Goal: Navigation & Orientation: Find specific page/section

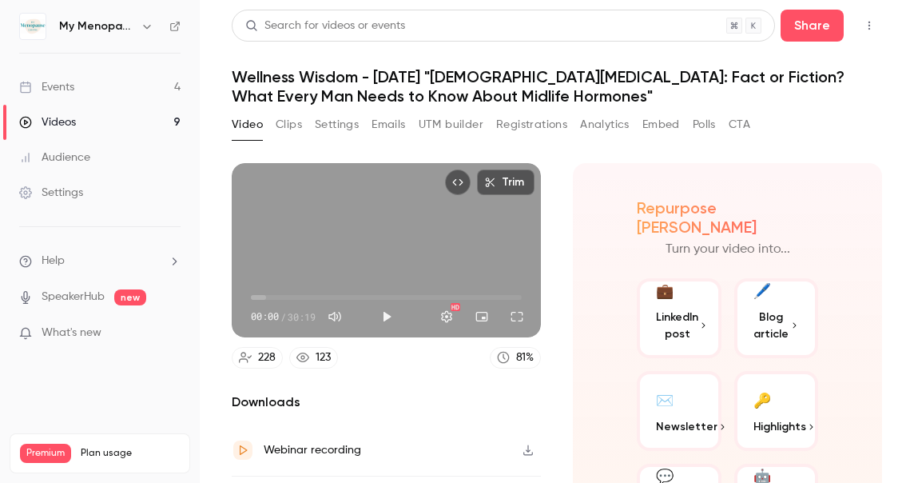
click at [144, 26] on icon "button" at bounding box center [146, 27] width 7 height 4
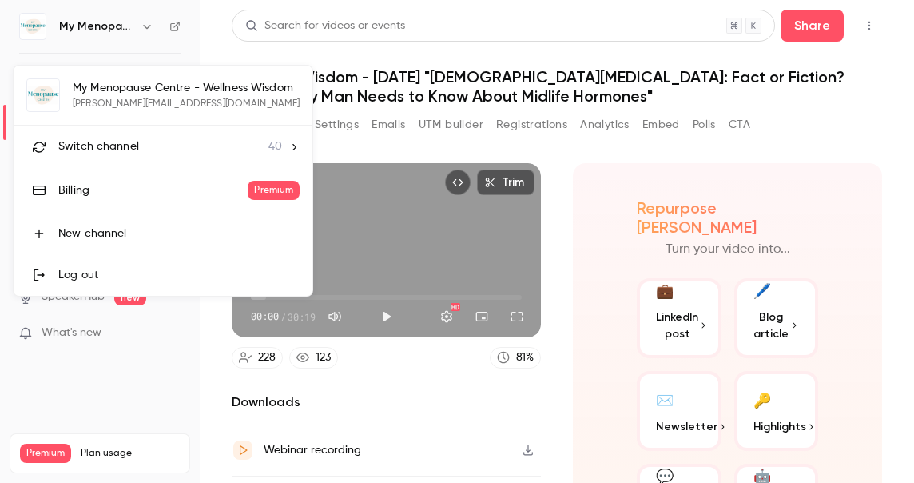
click at [106, 147] on span "Switch channel" at bounding box center [98, 146] width 81 height 17
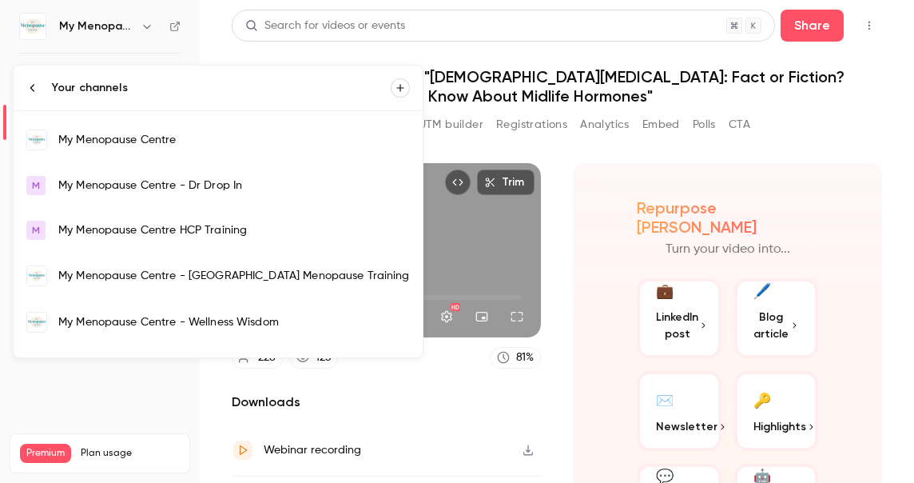
scroll to position [1139, 0]
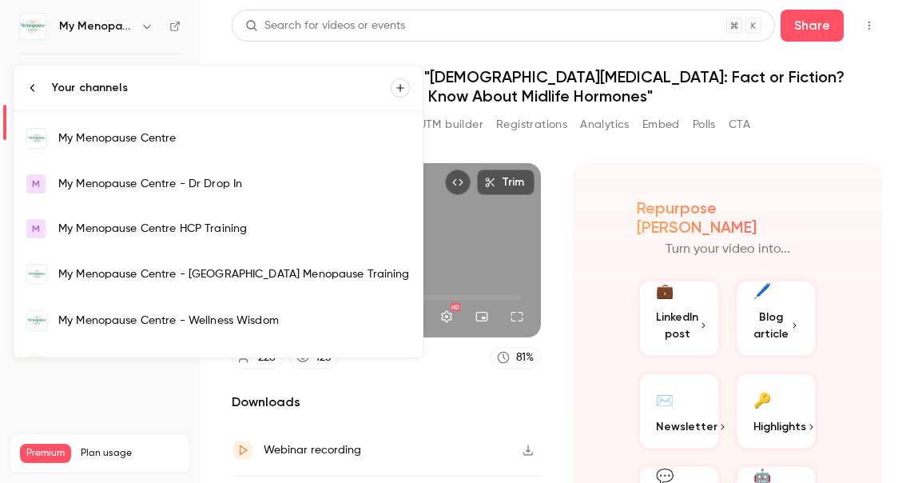
click at [108, 139] on div "My Menopause Centre" at bounding box center [234, 138] width 352 height 16
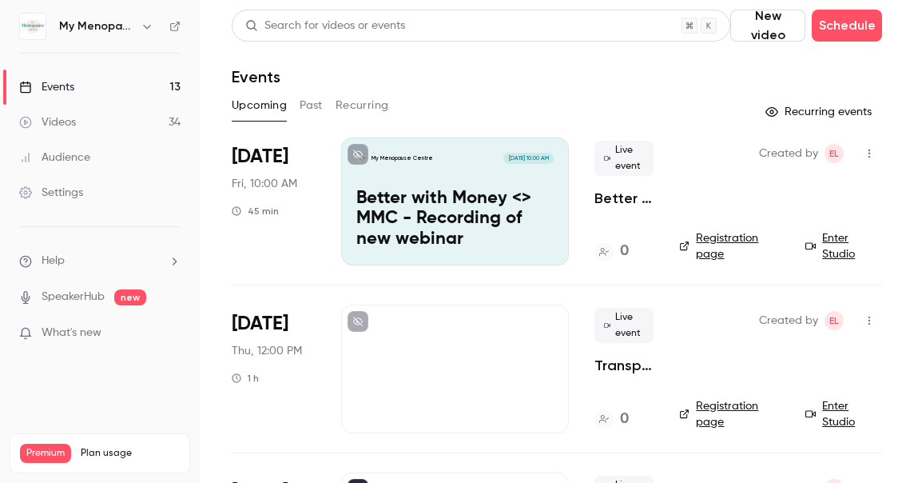
scroll to position [71, 0]
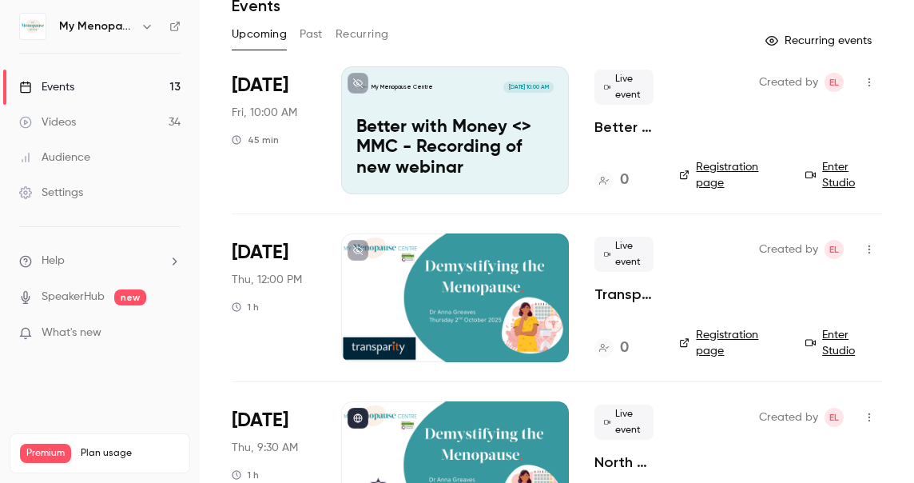
click at [474, 128] on p "Better with Money <> MMC - Recording of new webinar" at bounding box center [454, 148] width 197 height 62
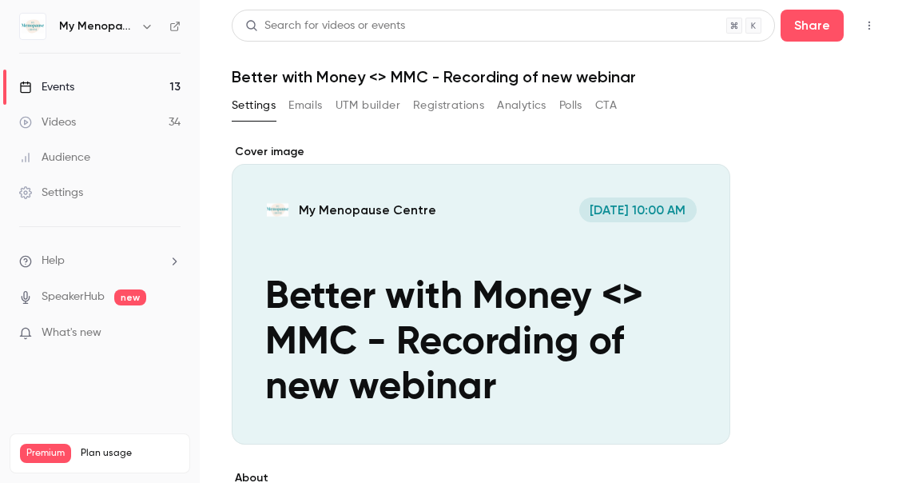
click at [869, 25] on icon "button" at bounding box center [870, 26] width 2 height 9
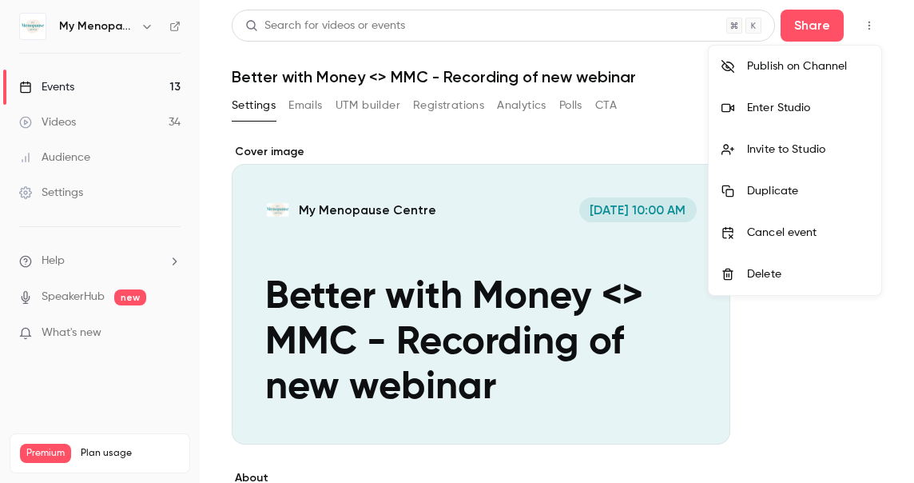
click at [777, 109] on div "Enter Studio" at bounding box center [807, 108] width 121 height 16
